Goal: Task Accomplishment & Management: Manage account settings

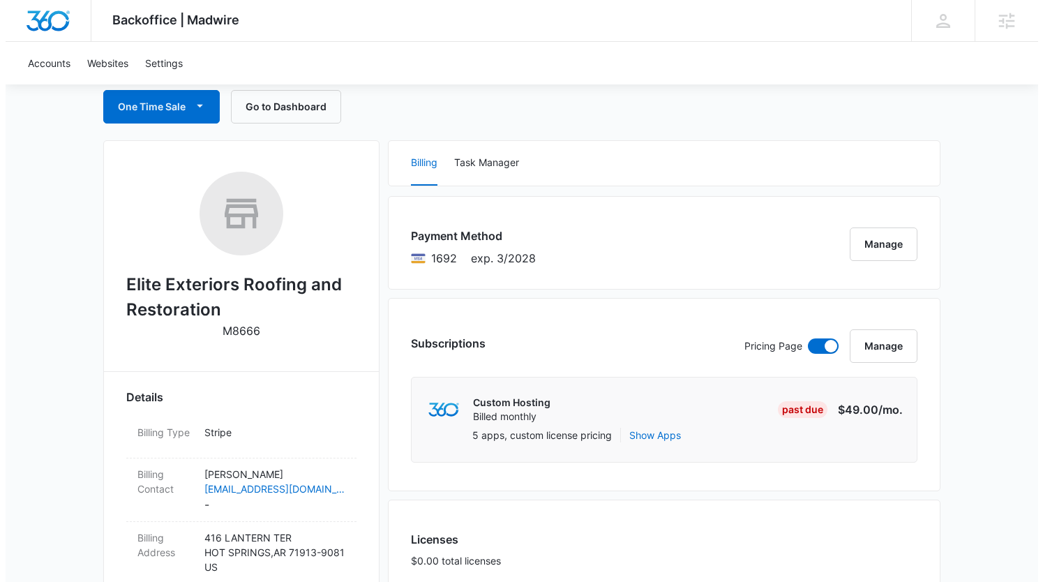
scroll to position [90, 0]
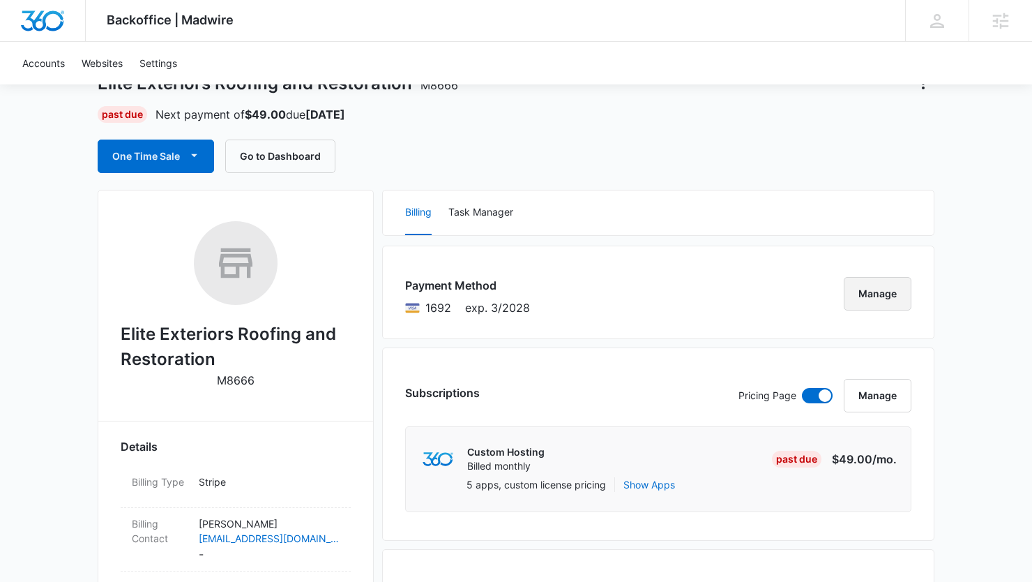
click at [863, 294] on button "Manage" at bounding box center [878, 293] width 68 height 33
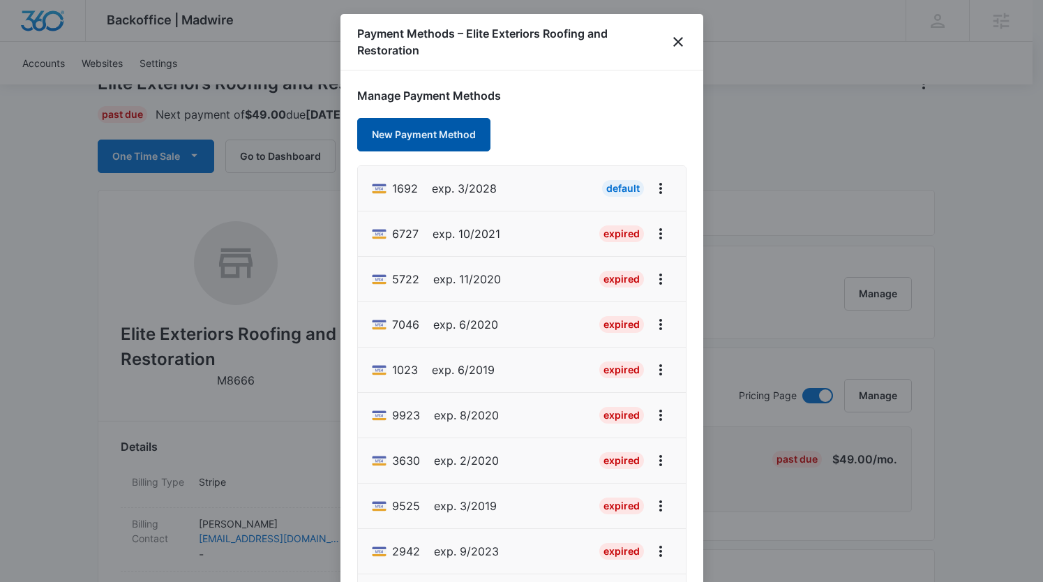
click at [421, 132] on button "New Payment Method" at bounding box center [423, 134] width 133 height 33
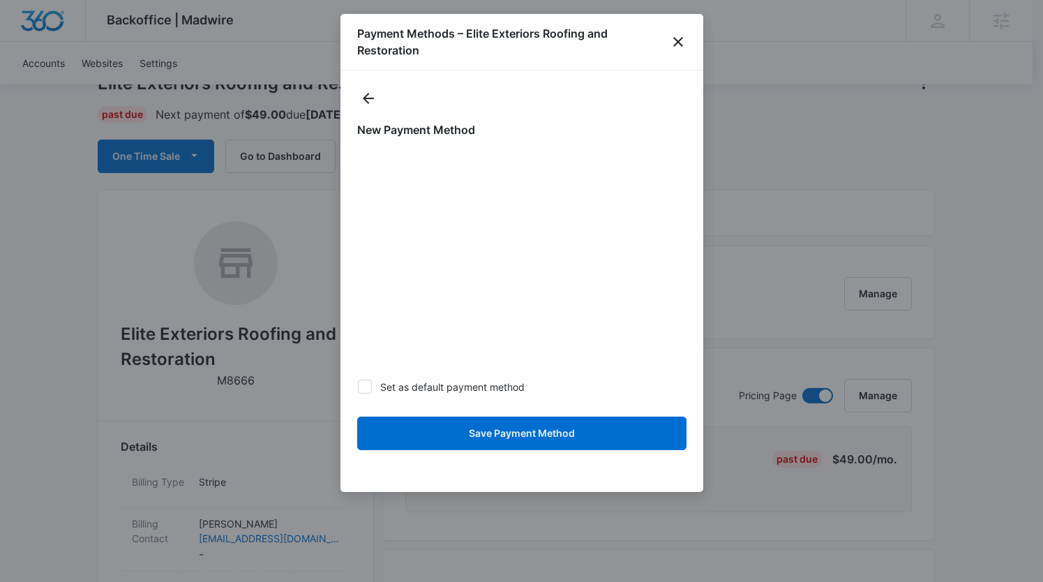
click at [365, 386] on icon at bounding box center [365, 387] width 8 height 6
click at [358, 386] on input "Set as default payment method" at bounding box center [357, 386] width 1 height 1
checkbox input "true"
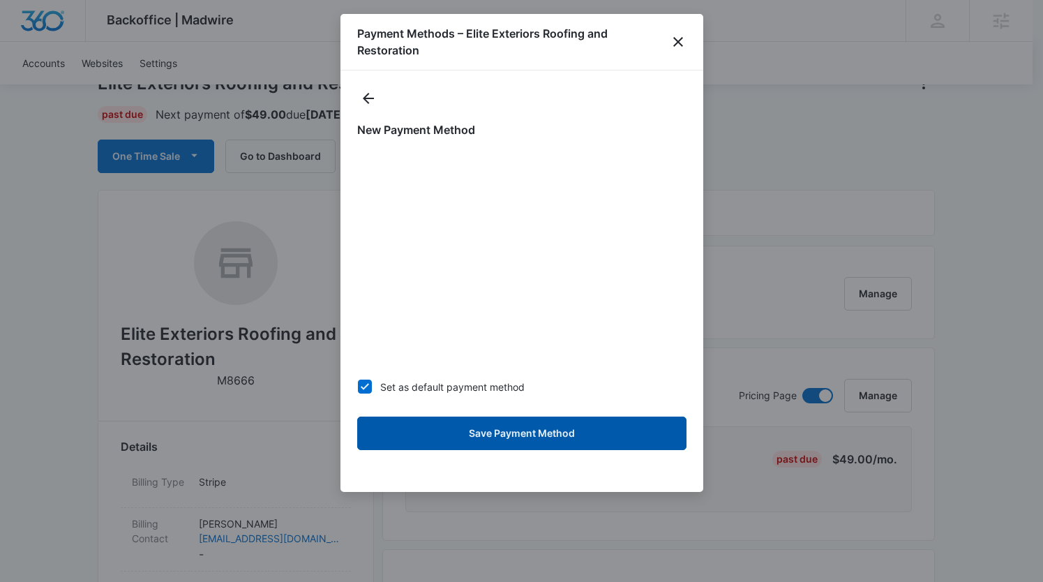
click at [516, 441] on button "Save Payment Method" at bounding box center [521, 432] width 329 height 33
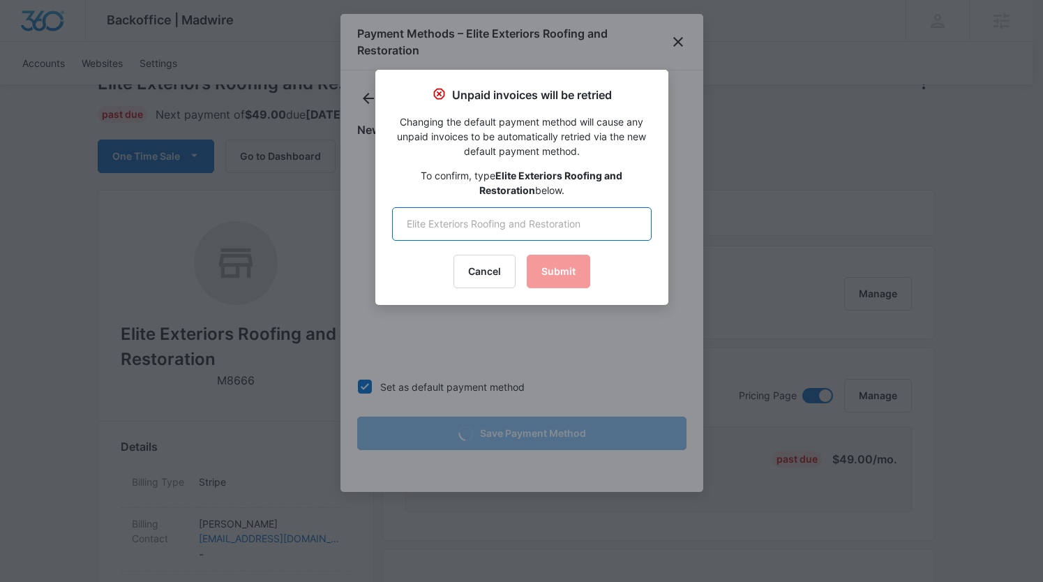
click at [427, 222] on input "text" at bounding box center [521, 223] width 259 height 33
type input "Elite Exteriors Roofing and Restoration"
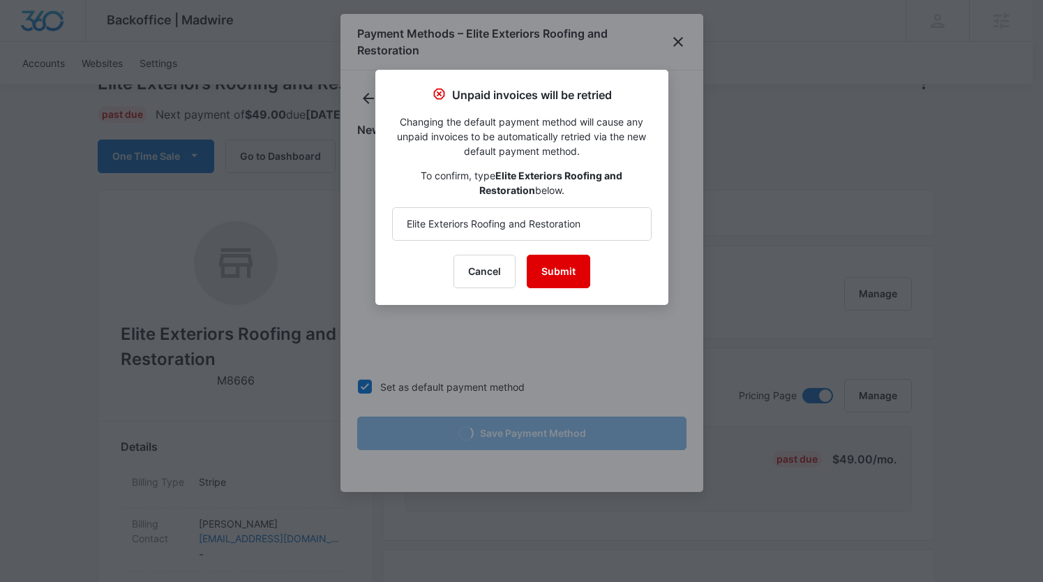
click at [547, 266] on button "Submit" at bounding box center [558, 271] width 63 height 33
